Goal: Information Seeking & Learning: Learn about a topic

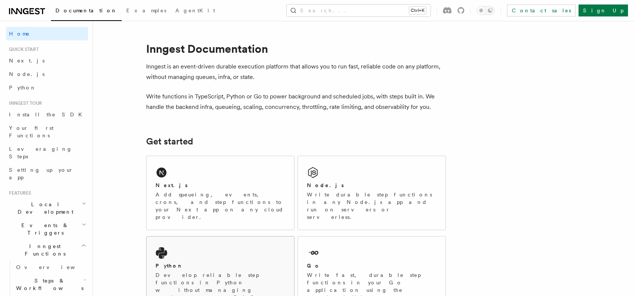
click at [186, 237] on div "Python Develop reliable step functions in Python without managing queueing syst…" at bounding box center [220, 277] width 148 height 81
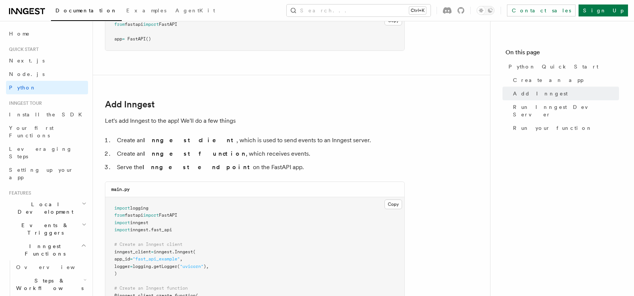
scroll to position [262, 0]
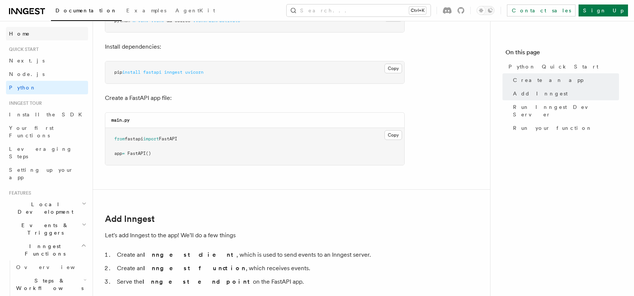
click at [24, 35] on link "Home" at bounding box center [47, 33] width 82 height 13
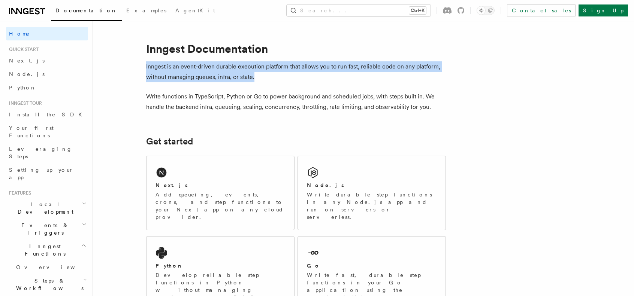
drag, startPoint x: 143, startPoint y: 66, endPoint x: 438, endPoint y: 75, distance: 295.0
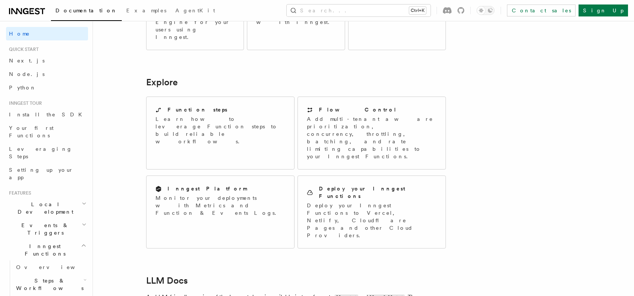
scroll to position [433, 0]
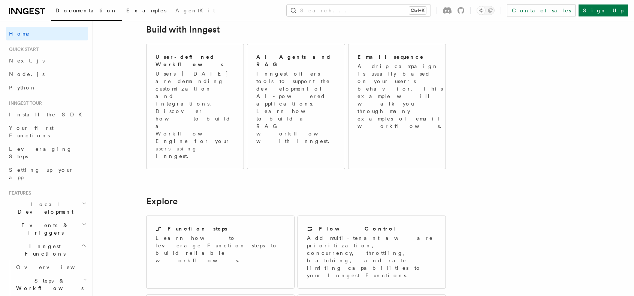
click at [122, 14] on link "Examples" at bounding box center [146, 11] width 49 height 18
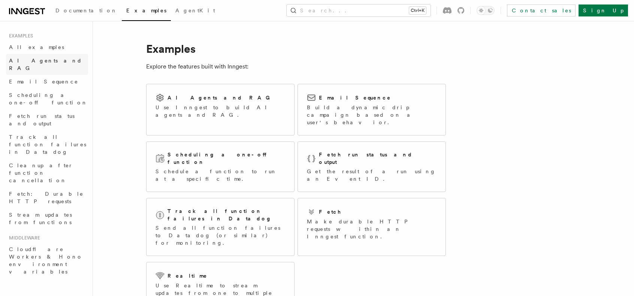
click at [56, 60] on link "AI Agents and RAG" at bounding box center [47, 64] width 82 height 21
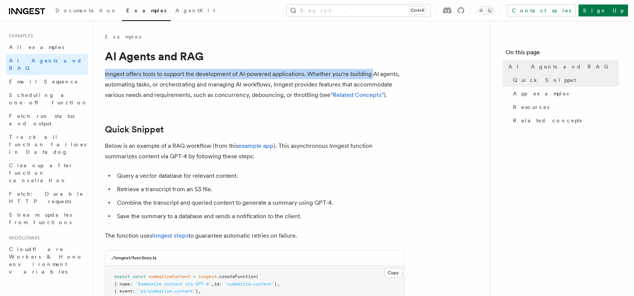
drag, startPoint x: 103, startPoint y: 73, endPoint x: 372, endPoint y: 76, distance: 268.6
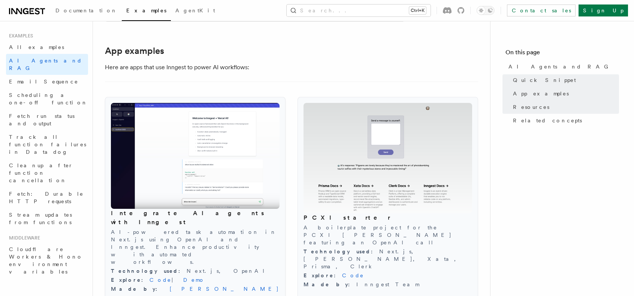
scroll to position [899, 0]
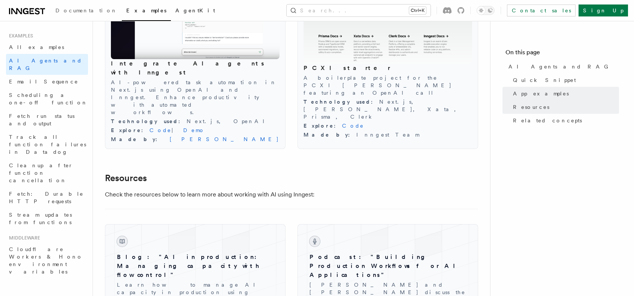
click at [175, 12] on span "AgentKit" at bounding box center [195, 10] width 40 height 6
click at [80, 10] on span "Documentation" at bounding box center [86, 10] width 62 height 6
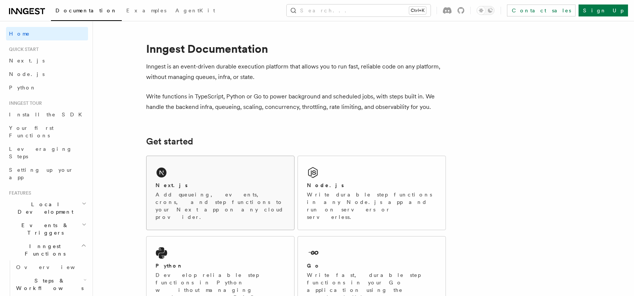
scroll to position [16, 0]
click at [205, 262] on div "Python" at bounding box center [220, 266] width 130 height 8
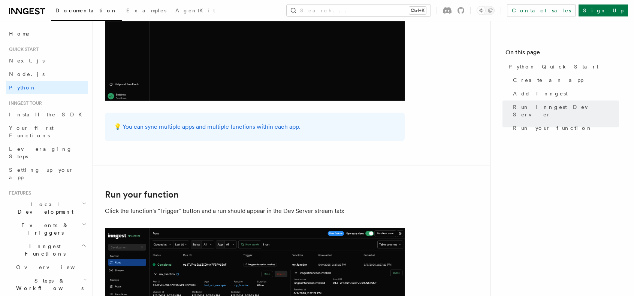
scroll to position [1498, 0]
